Goal: Transaction & Acquisition: Subscribe to service/newsletter

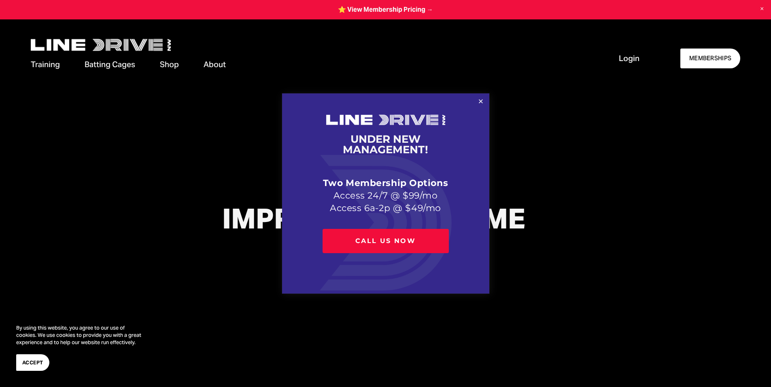
click at [402, 10] on div at bounding box center [385, 193] width 771 height 387
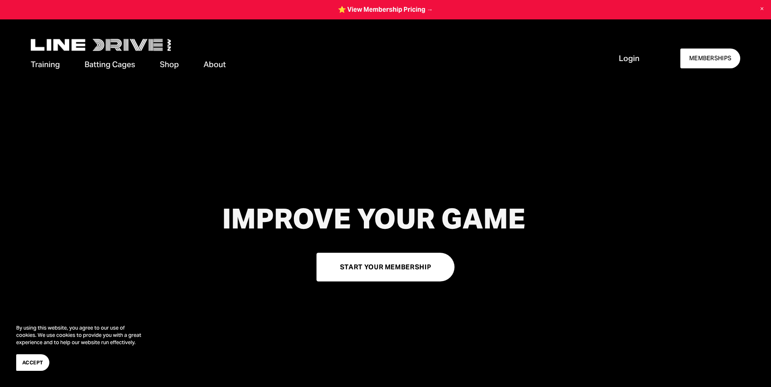
click at [405, 10] on link at bounding box center [385, 9] width 771 height 19
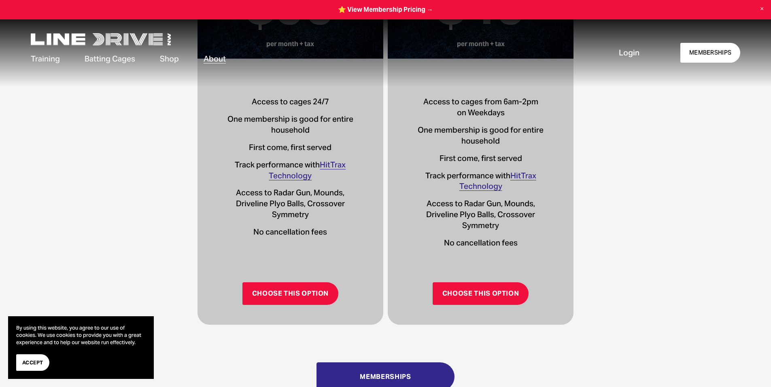
scroll to position [418, 0]
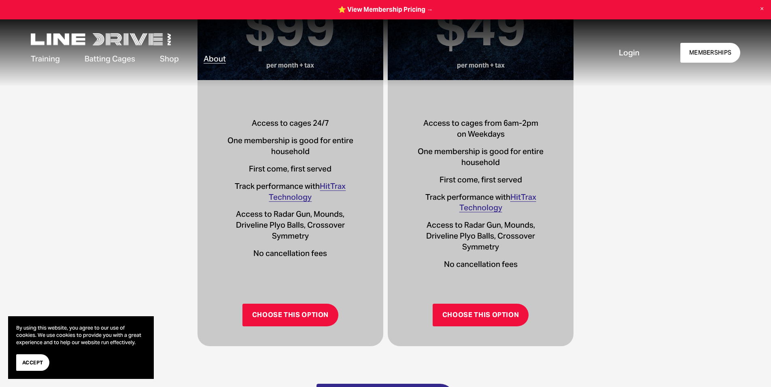
click at [301, 320] on link "Choose This Option" at bounding box center [290, 315] width 96 height 23
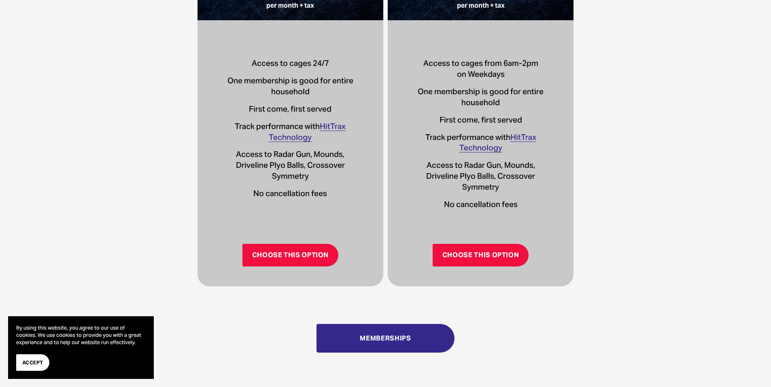
scroll to position [378, 0]
